Goal: Task Accomplishment & Management: Complete application form

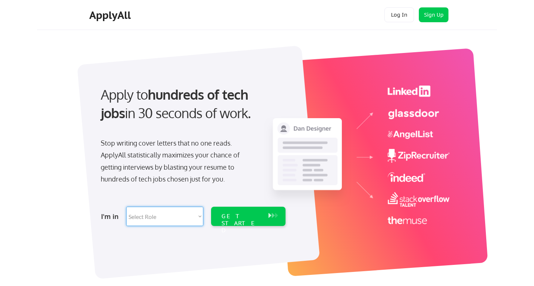
click at [126, 207] on select "Select Role Software Engineering Product Management Customer Success Sales UI/U…" at bounding box center [164, 216] width 77 height 19
select select ""hr_recruiting""
click option "HR/Recruiting" at bounding box center [0, 0] width 0 height 0
select select ""hr_recruiting""
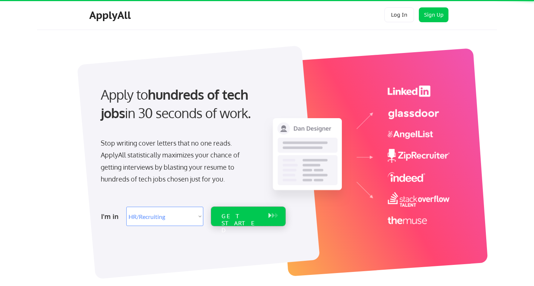
click at [242, 211] on div "GET STARTED" at bounding box center [241, 216] width 47 height 19
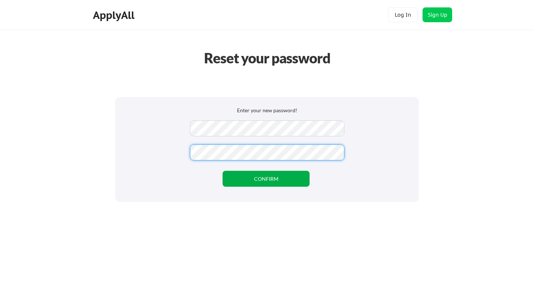
click at [282, 182] on button "CONFIRM" at bounding box center [266, 179] width 87 height 16
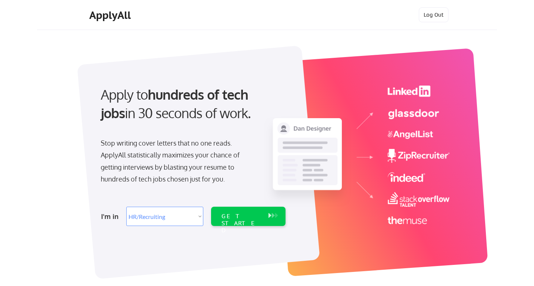
select select ""hr_recruiting""
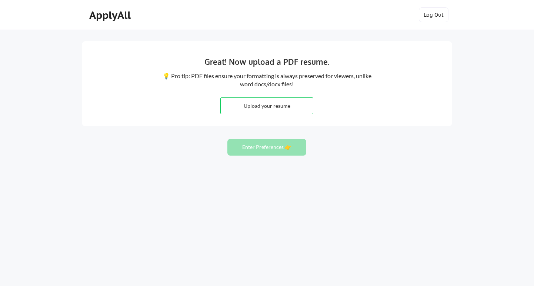
click at [263, 103] on input "file" at bounding box center [267, 106] width 92 height 16
type input "C:\fakepath\Jestina Hughes Resume 2025-1.pdf"
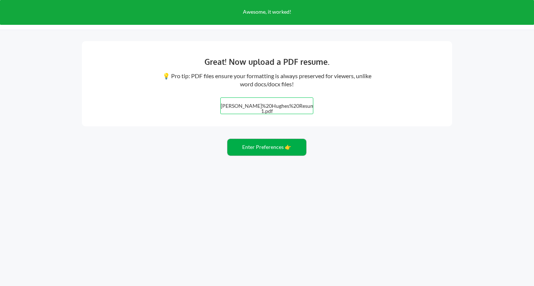
click at [285, 148] on button "Enter Preferences 👉" at bounding box center [266, 147] width 79 height 17
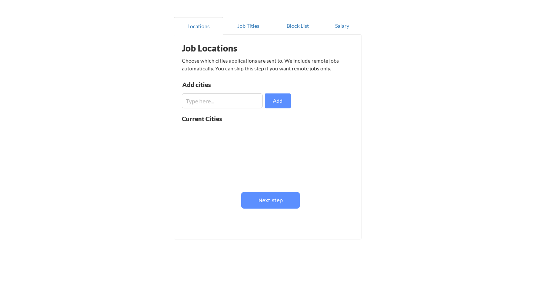
scroll to position [56, 0]
click at [243, 102] on input "input" at bounding box center [222, 100] width 81 height 15
type input "R"
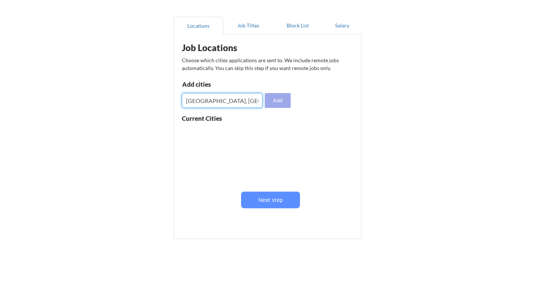
type input "Irvine, CA"
click at [282, 97] on button "Add" at bounding box center [278, 100] width 26 height 15
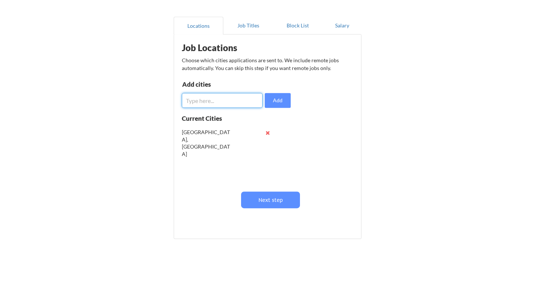
click at [237, 101] on input "input" at bounding box center [222, 100] width 81 height 15
type input "L"
type input "S"
type input "T"
type input "O"
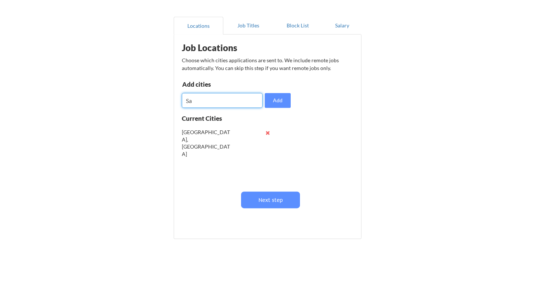
type input "S"
type input "El Segundo, CA"
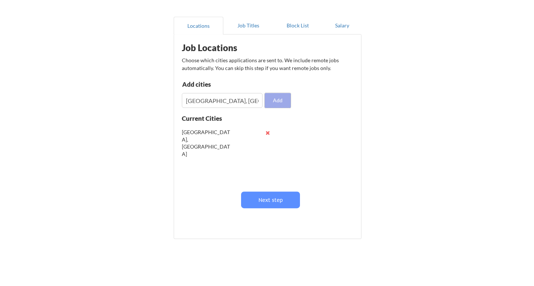
click at [275, 106] on button "Add" at bounding box center [278, 100] width 26 height 15
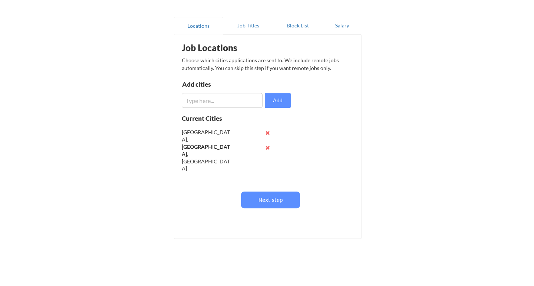
click at [228, 100] on input "input" at bounding box center [222, 100] width 81 height 15
type input "L"
type input "G"
type input "N"
click at [281, 101] on button "Add" at bounding box center [278, 100] width 26 height 15
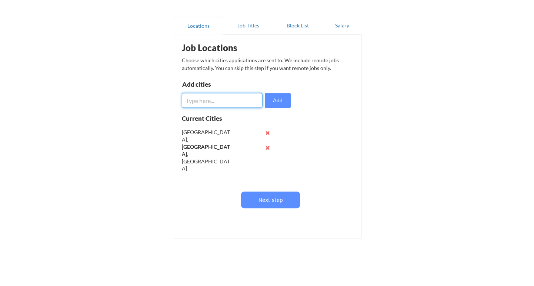
click at [251, 103] on input "input" at bounding box center [222, 100] width 81 height 15
type input "Ontario, CA"
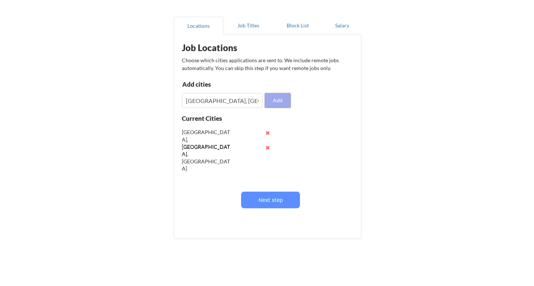
click at [287, 97] on button "Add" at bounding box center [278, 100] width 26 height 15
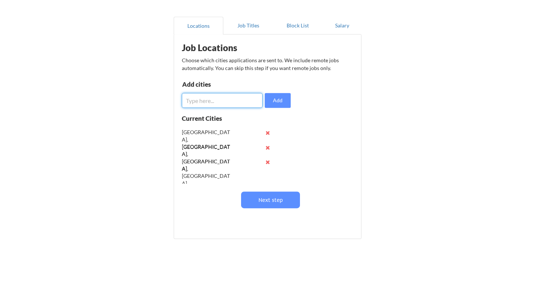
click at [236, 103] on input "input" at bounding box center [222, 100] width 81 height 15
type input "R"
type input "Corona, CA"
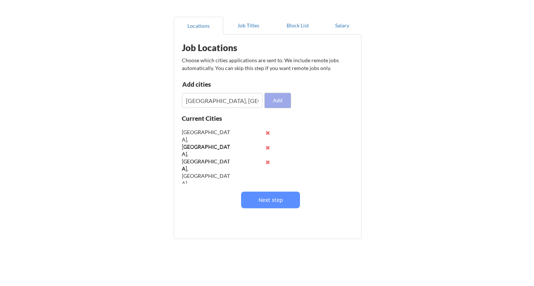
click at [278, 106] on button "Add" at bounding box center [278, 100] width 26 height 15
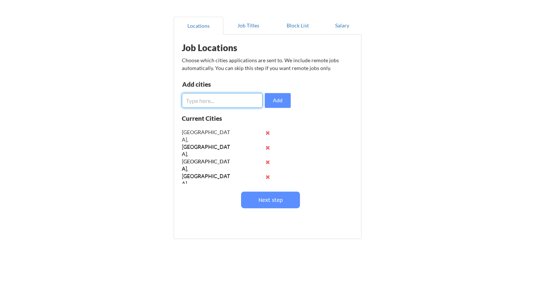
click at [247, 102] on input "input" at bounding box center [222, 100] width 81 height 15
click at [241, 100] on input "input" at bounding box center [222, 100] width 81 height 15
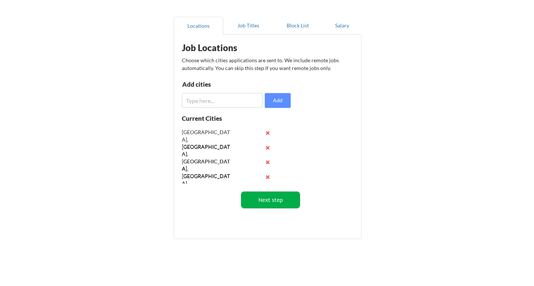
click at [270, 201] on button "Next step" at bounding box center [270, 199] width 59 height 17
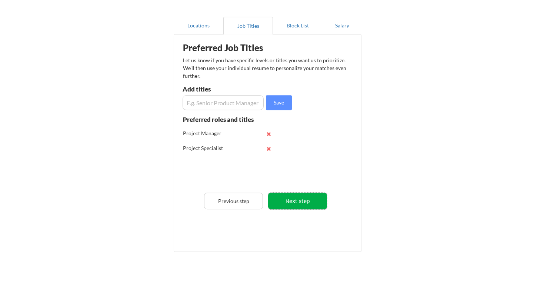
click at [288, 200] on button "Next step" at bounding box center [297, 201] width 59 height 17
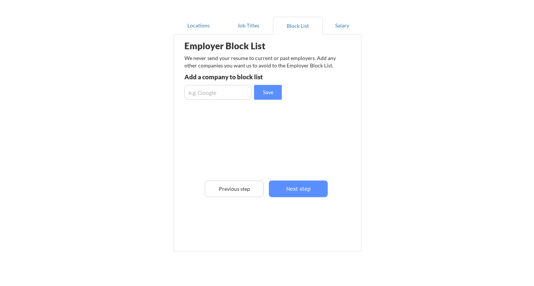
click at [231, 95] on input "input" at bounding box center [217, 92] width 67 height 15
type input "Houdini, Inc"
click at [260, 96] on button "Save" at bounding box center [268, 92] width 28 height 15
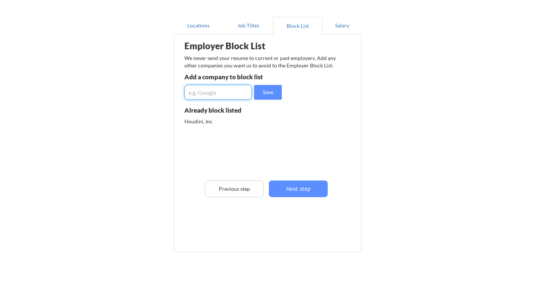
click at [231, 89] on input "input" at bounding box center [217, 92] width 67 height 15
type input "Equitas Academy Charter School"
click at [259, 96] on button "Save" at bounding box center [268, 92] width 28 height 15
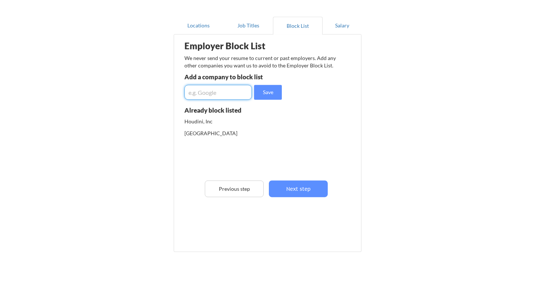
click at [234, 91] on input "input" at bounding box center [217, 92] width 67 height 15
type input "Inland SoCal United Way"
click at [265, 97] on button "Save" at bounding box center [268, 92] width 28 height 15
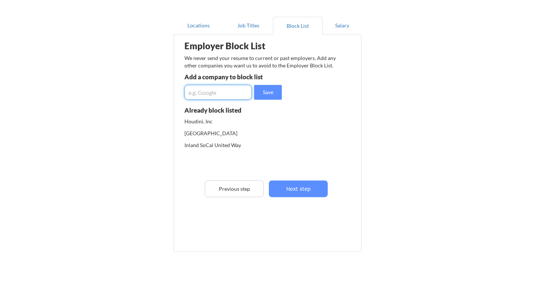
click at [245, 93] on input "input" at bounding box center [217, 92] width 67 height 15
type input "Teach for America"
click at [260, 93] on button "Save" at bounding box center [268, 92] width 28 height 15
click at [234, 92] on input "input" at bounding box center [217, 92] width 67 height 15
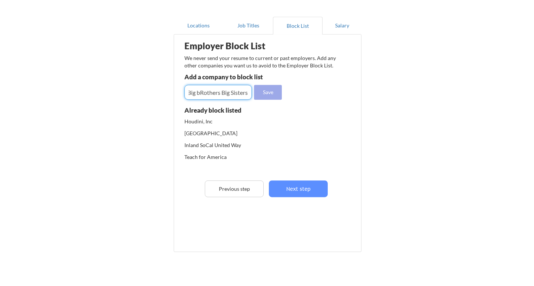
type input "Big bRothers Big Sisters"
click at [271, 96] on button "Save" at bounding box center [268, 92] width 28 height 15
click at [236, 92] on input "input" at bounding box center [217, 92] width 67 height 15
type input "P"
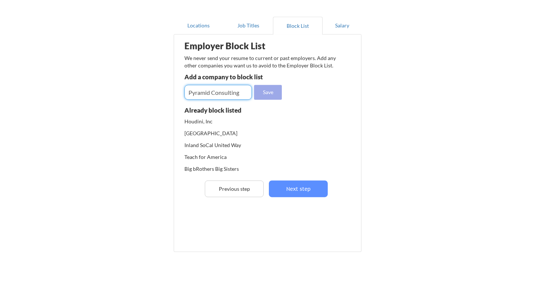
type input "Pyramid Consulting"
click at [257, 94] on button "Save" at bounding box center [268, 92] width 28 height 15
click at [234, 94] on input "input" at bounding box center [217, 92] width 67 height 15
type input "National Core"
click at [264, 95] on button "Save" at bounding box center [268, 92] width 28 height 15
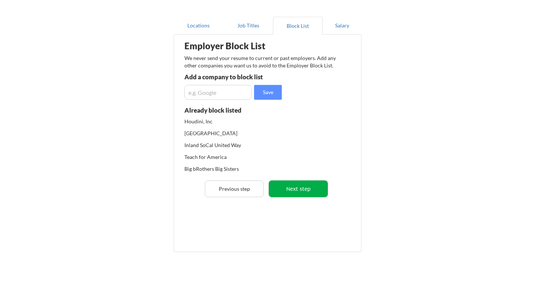
click at [295, 188] on button "Next step" at bounding box center [298, 188] width 59 height 17
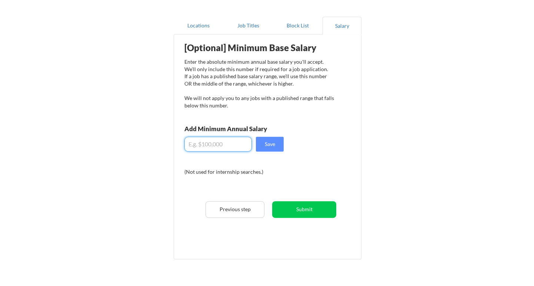
click at [231, 147] on input "input" at bounding box center [217, 144] width 67 height 15
type input "$120,000"
click at [271, 146] on button "Save" at bounding box center [270, 144] width 28 height 15
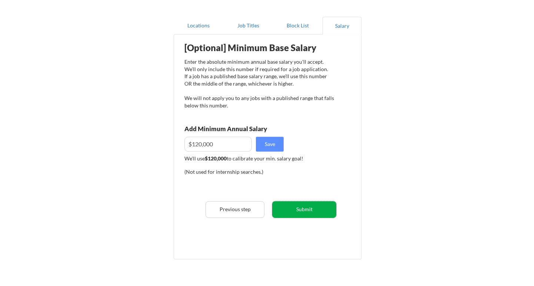
click at [300, 207] on button "Submit" at bounding box center [304, 209] width 64 height 17
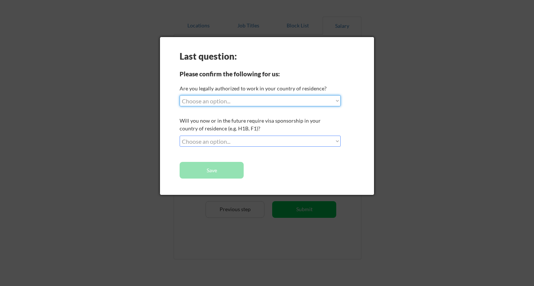
click at [180, 95] on select "Choose an option... Yes, I am a US Citizen Yes, I am a Canadian Citizen Yes, I …" at bounding box center [260, 100] width 161 height 11
select select ""yes__i_am_a_us_citizen""
click option "Yes, I am a US Citizen" at bounding box center [0, 0] width 0 height 0
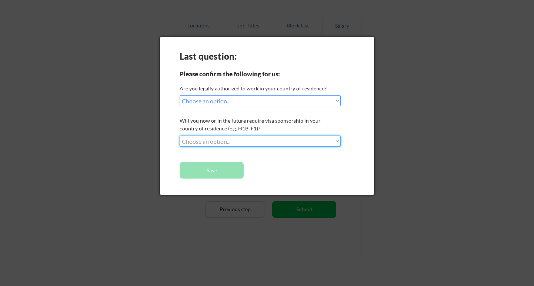
click at [180, 136] on select "Choose an option... No, I will not need sponsorship Yes, I will need sponsorship" at bounding box center [260, 141] width 161 height 11
select select ""no__i_will_not_need_sponsorship""
click option "No, I will not need sponsorship" at bounding box center [0, 0] width 0 height 0
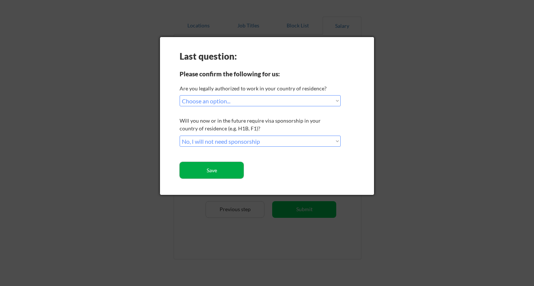
click at [230, 168] on button "Save" at bounding box center [212, 170] width 64 height 17
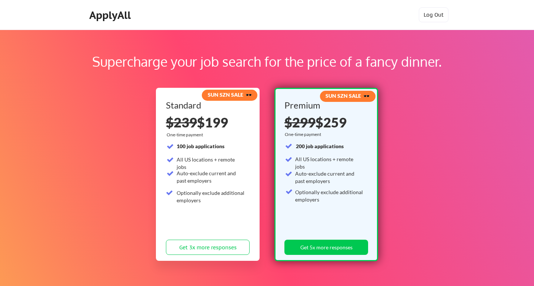
click at [389, 181] on div "Supercharge your job search for the price of a fancy dinner. SUN SZN SALE 🕶️ St…" at bounding box center [267, 232] width 534 height 405
click at [207, 243] on button "Get 3x more responses" at bounding box center [208, 247] width 84 height 15
click at [430, 17] on button "Log Out" at bounding box center [434, 14] width 30 height 15
